Goal: Navigation & Orientation: Find specific page/section

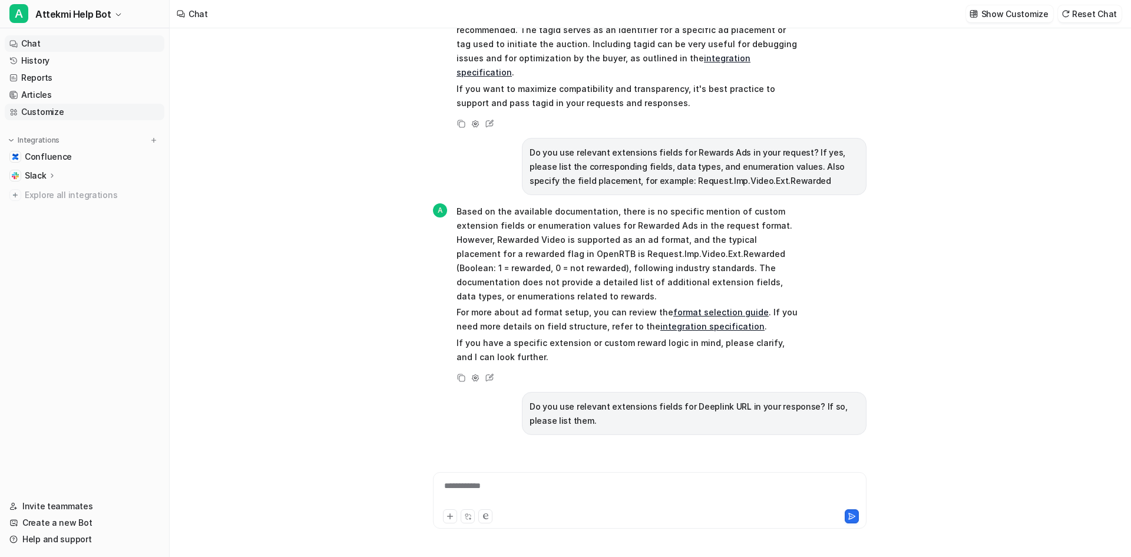
scroll to position [293, 0]
click at [44, 55] on link "History" at bounding box center [85, 60] width 160 height 16
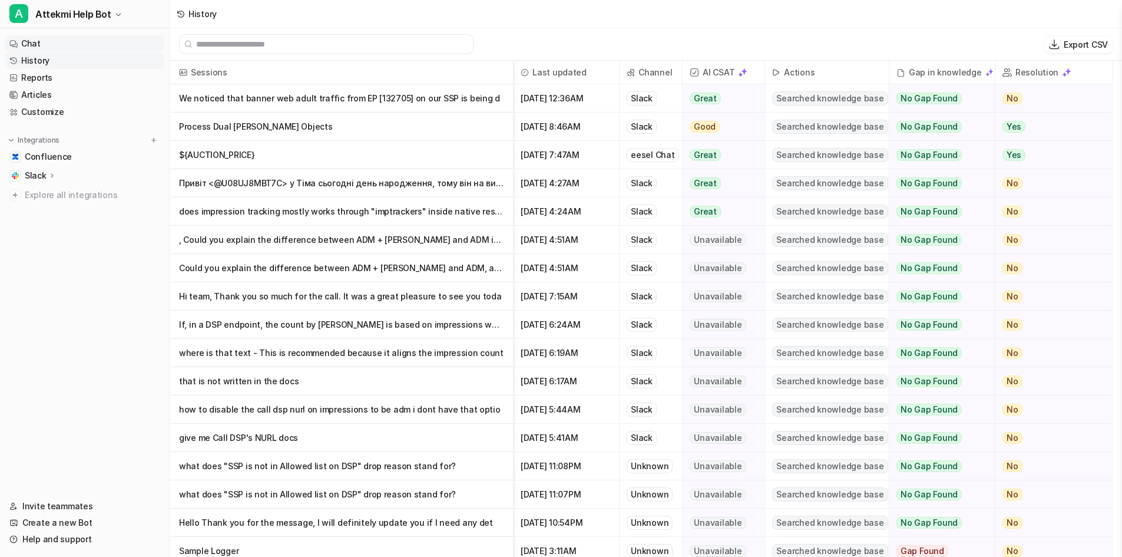
click at [32, 47] on link "Chat" at bounding box center [85, 43] width 160 height 16
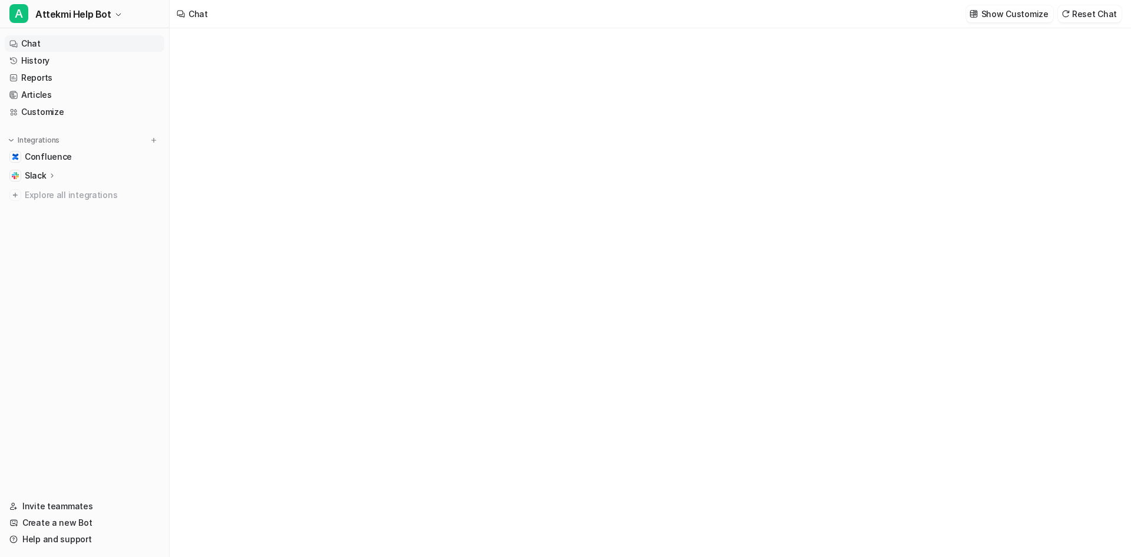
type textarea "**********"
